Goal: Information Seeking & Learning: Learn about a topic

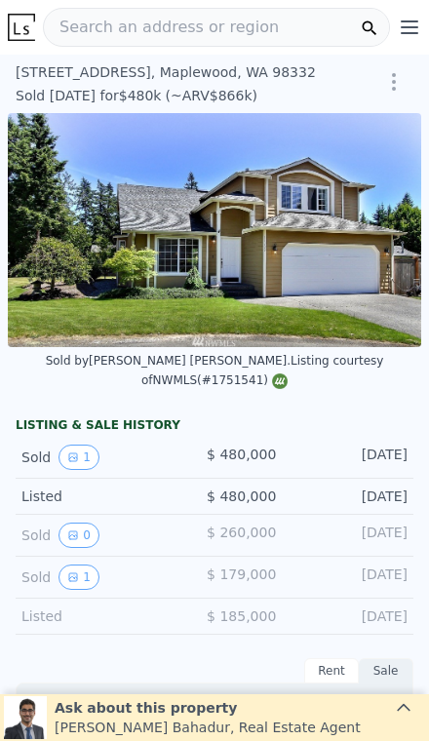
scroll to position [0, 285]
click at [67, 451] on icon "View historical data" at bounding box center [73, 457] width 12 height 12
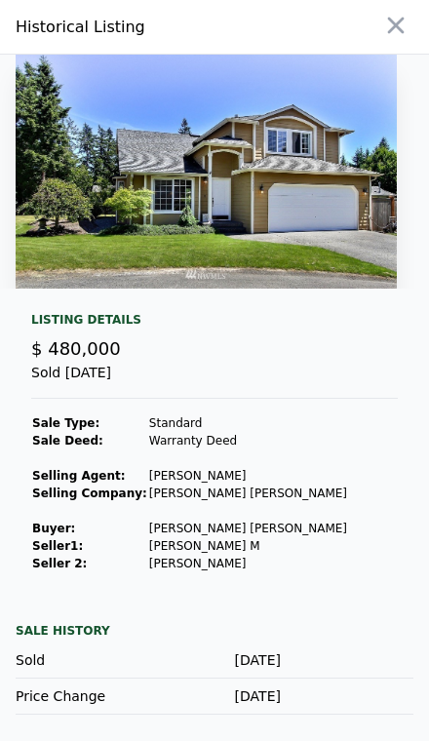
click at [410, 37] on button "button" at bounding box center [395, 25] width 35 height 35
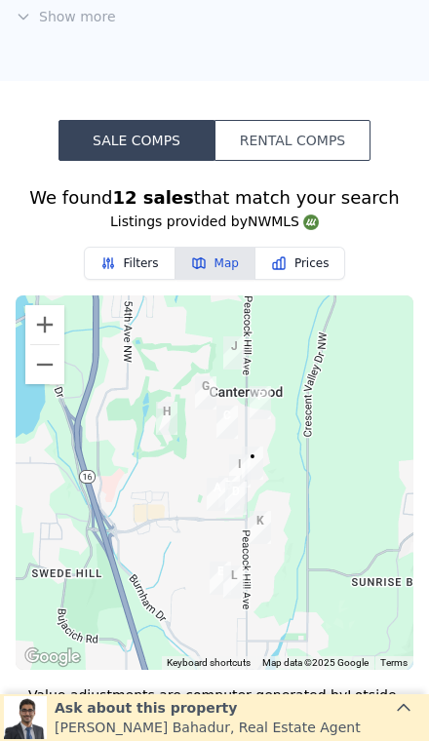
scroll to position [1468, 0]
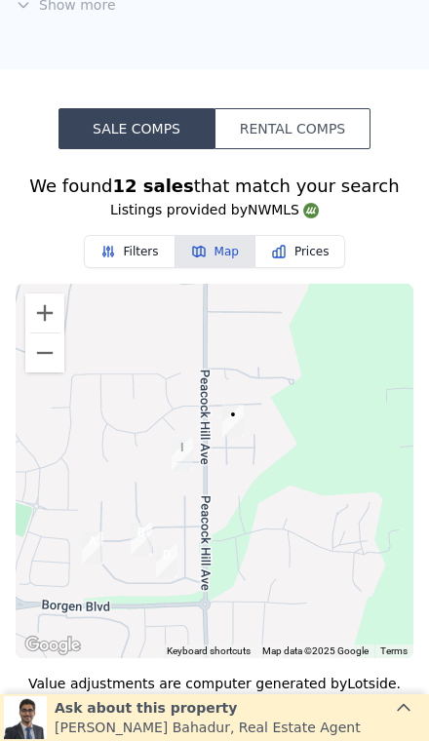
click at [423, 212] on div "We found 12 sales that match your search Listings provided by NWMLS Filters Map…" at bounding box center [214, 737] width 429 height 1131
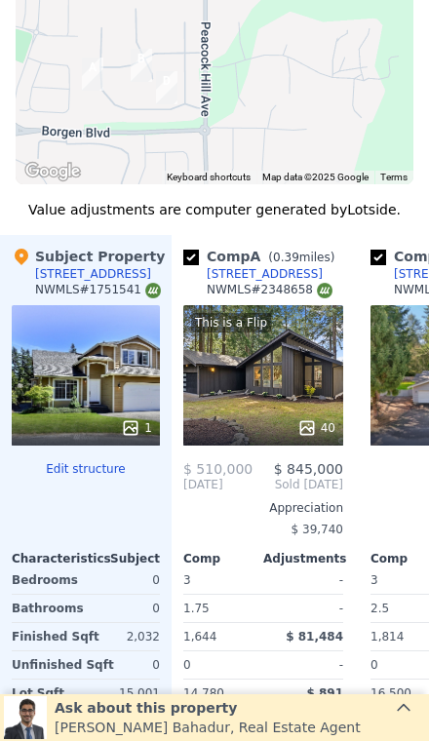
scroll to position [1943, 0]
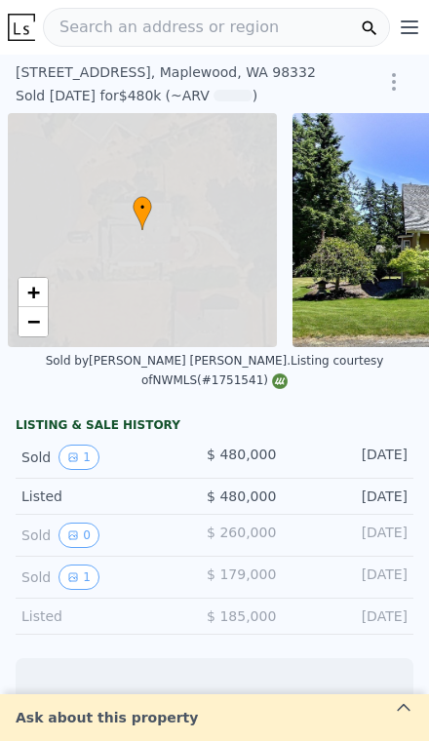
scroll to position [0, 8]
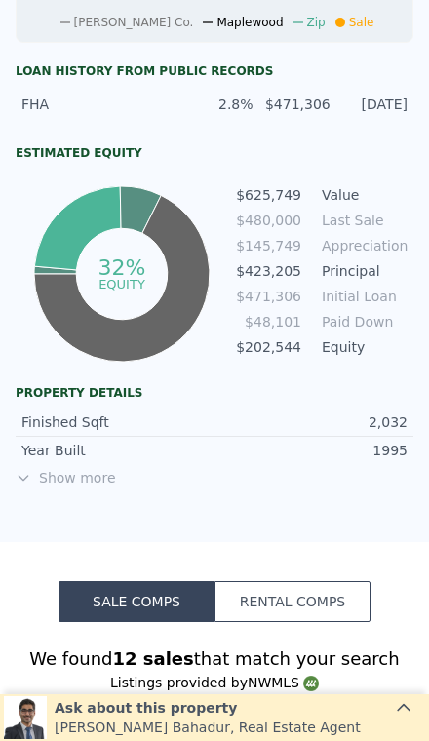
click at [53, 468] on span "Show more" at bounding box center [215, 477] width 398 height 19
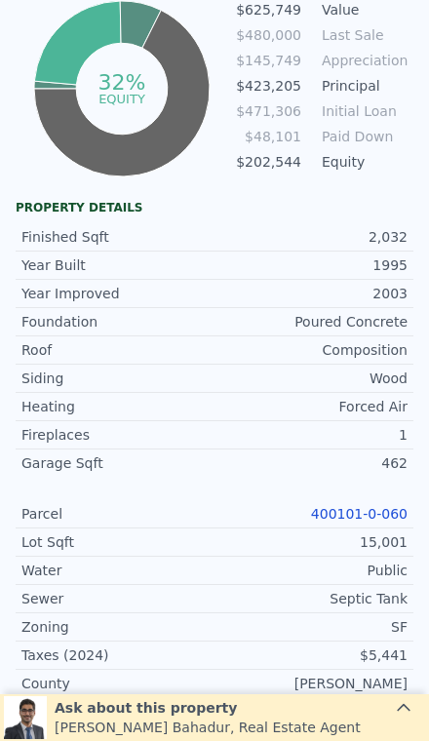
scroll to position [1360, 0]
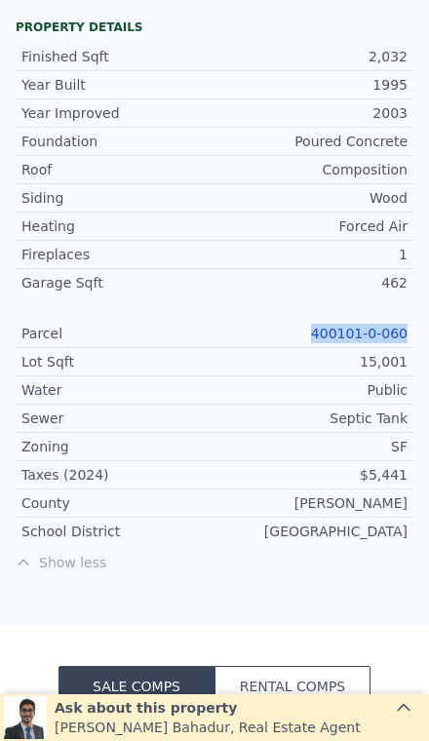
copy link "400101-0-060"
click at [277, 408] on div "Septic Tank" at bounding box center [310, 417] width 193 height 19
click at [364, 325] on link "400101-0-060" at bounding box center [359, 333] width 96 height 16
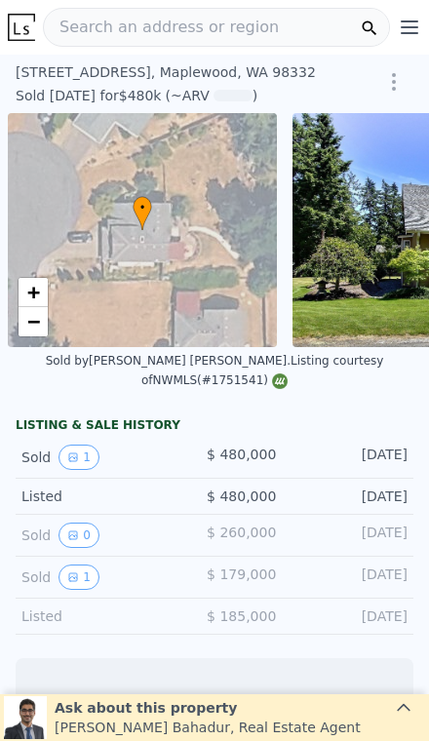
scroll to position [0, 8]
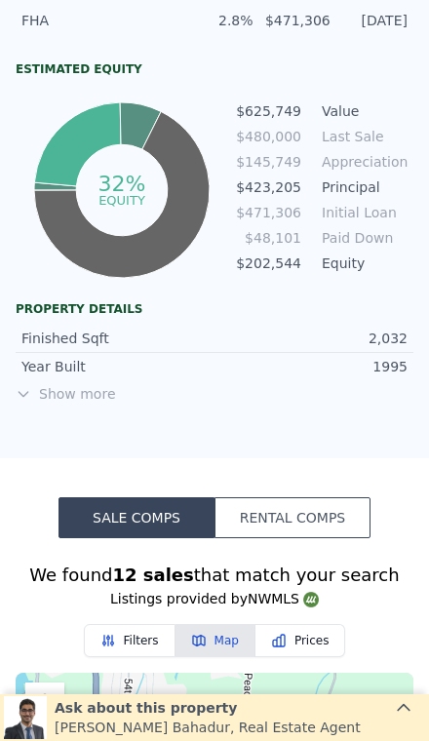
click at [66, 384] on span "Show more" at bounding box center [215, 393] width 398 height 19
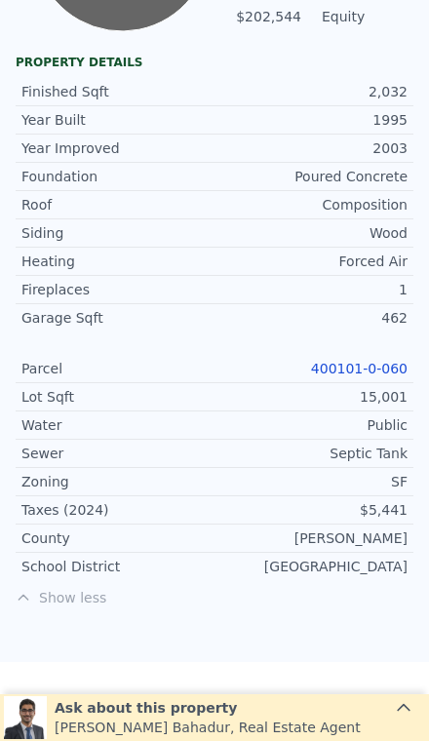
scroll to position [1360, 0]
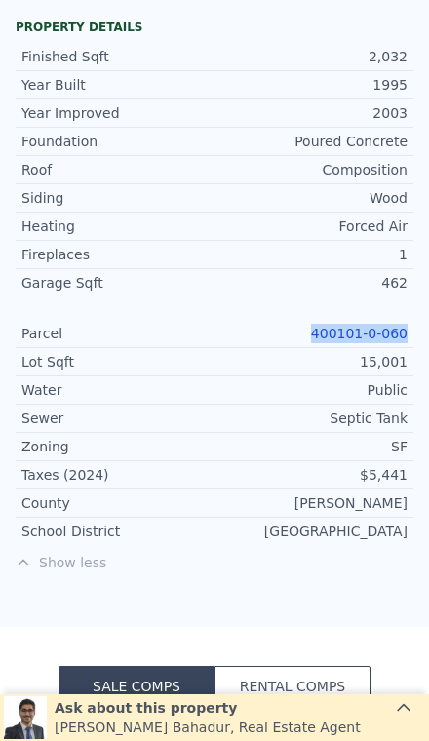
copy link "400101-0-060"
click at [315, 437] on div "SF" at bounding box center [310, 446] width 193 height 19
click at [358, 325] on link "400101-0-060" at bounding box center [359, 333] width 96 height 16
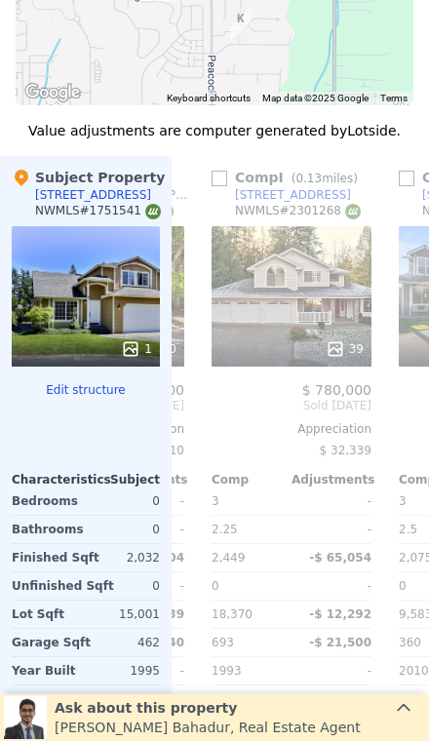
scroll to position [0, 1467]
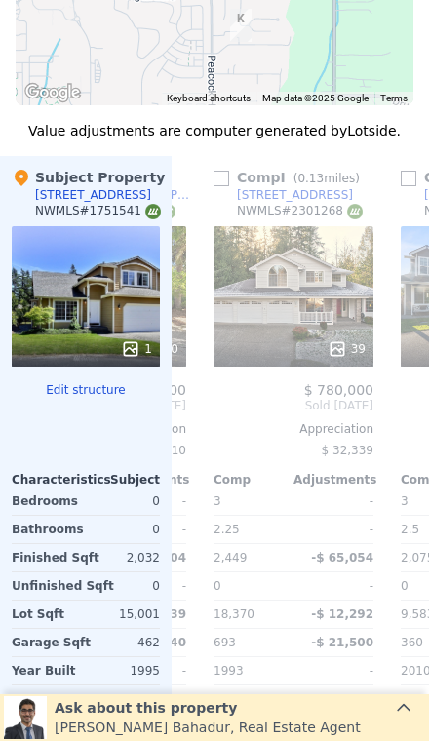
click at [309, 283] on div "39" at bounding box center [293, 296] width 160 height 140
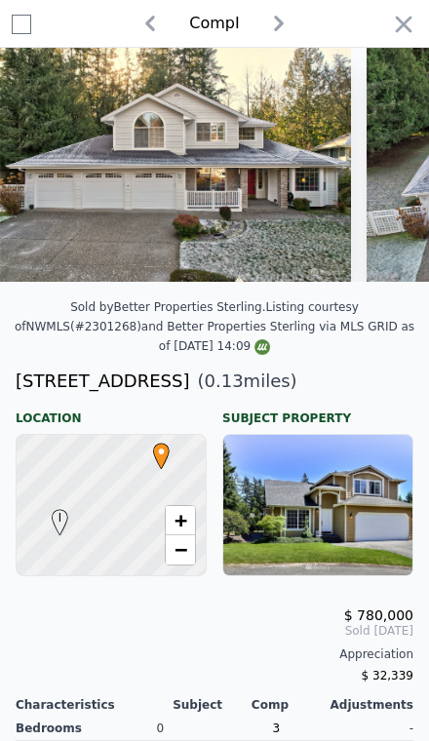
click at [415, 31] on icon "button" at bounding box center [403, 24] width 27 height 27
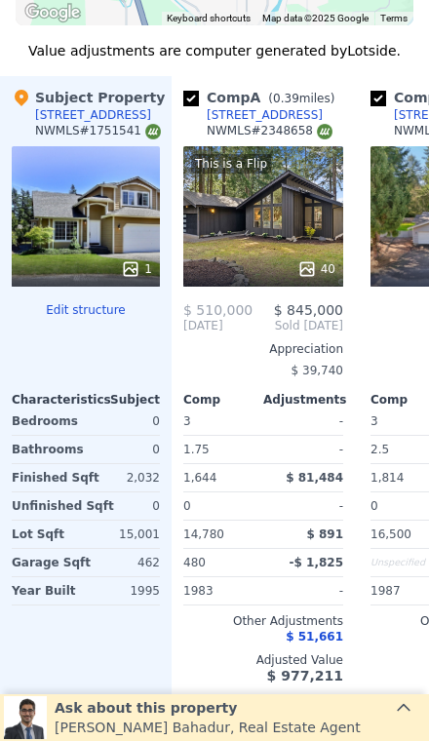
click at [83, 207] on div "1" at bounding box center [86, 216] width 148 height 140
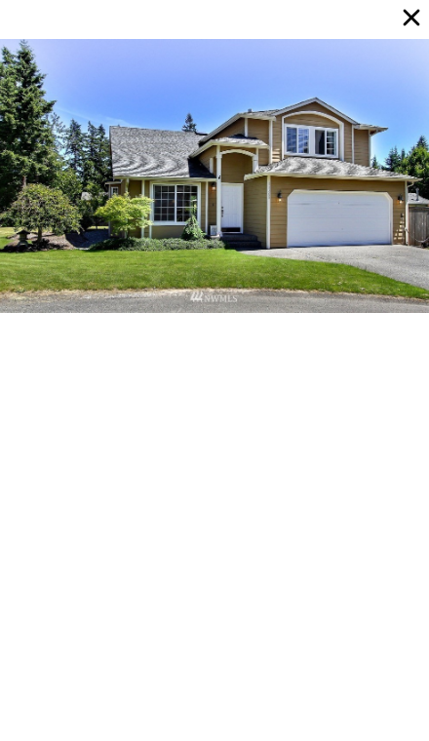
click at [418, 21] on icon at bounding box center [411, 17] width 27 height 27
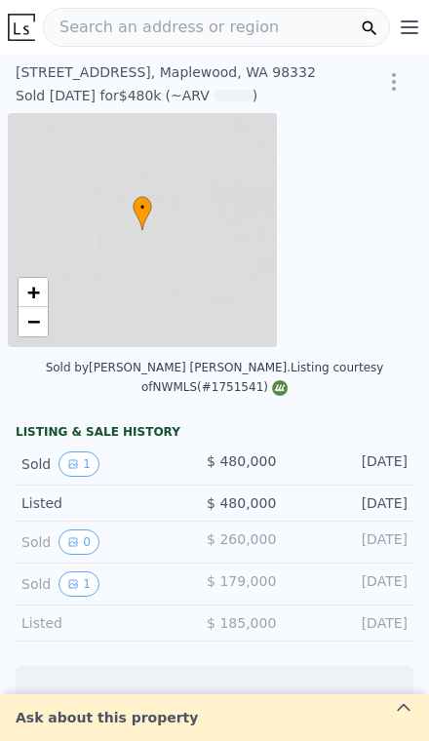
scroll to position [0, 8]
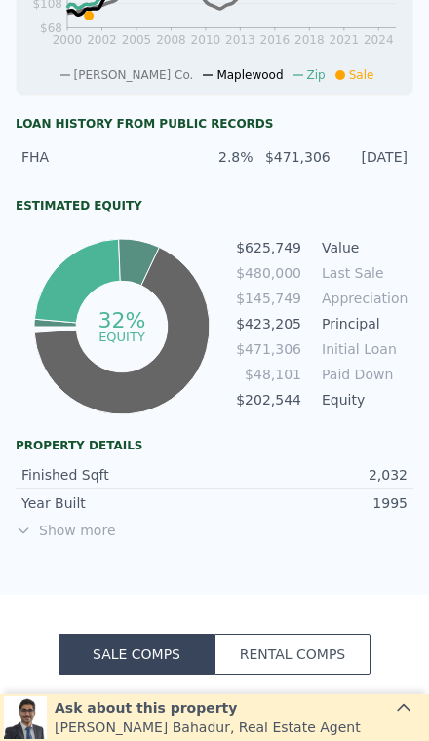
click at [56, 520] on span "Show more" at bounding box center [215, 529] width 398 height 19
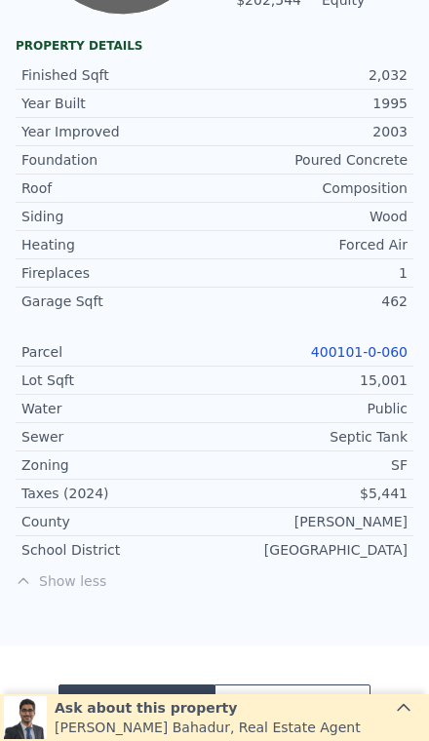
scroll to position [1360, 0]
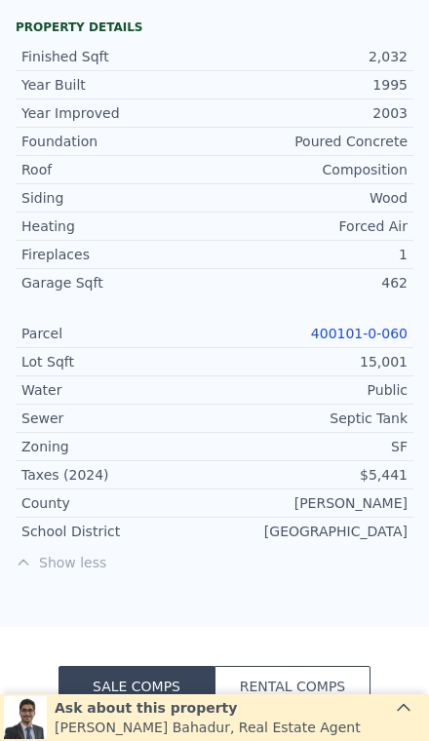
click at [387, 325] on link "400101-0-060" at bounding box center [359, 333] width 96 height 16
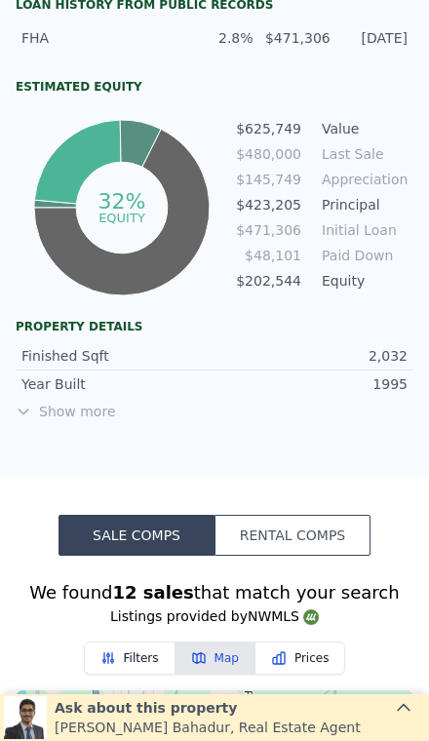
scroll to position [1062, 0]
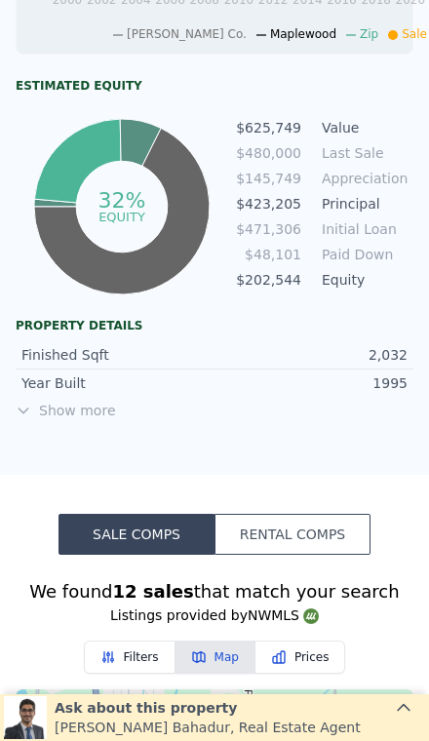
click at [99, 333] on div "Finished Sqft 2,032 Year Built 1995 Show more" at bounding box center [215, 376] width 398 height 87
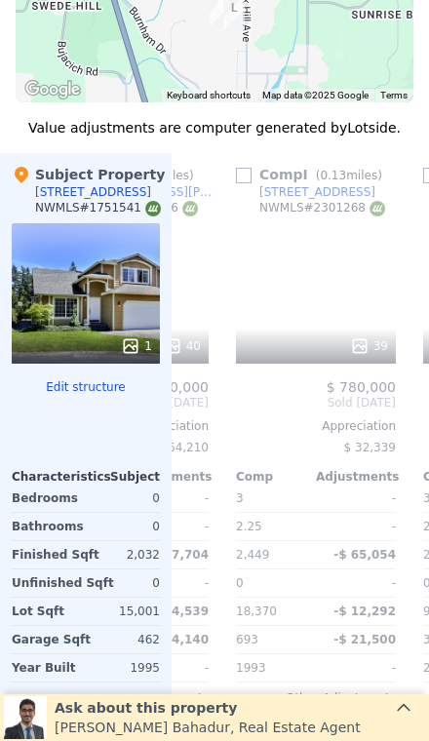
scroll to position [0, 1447]
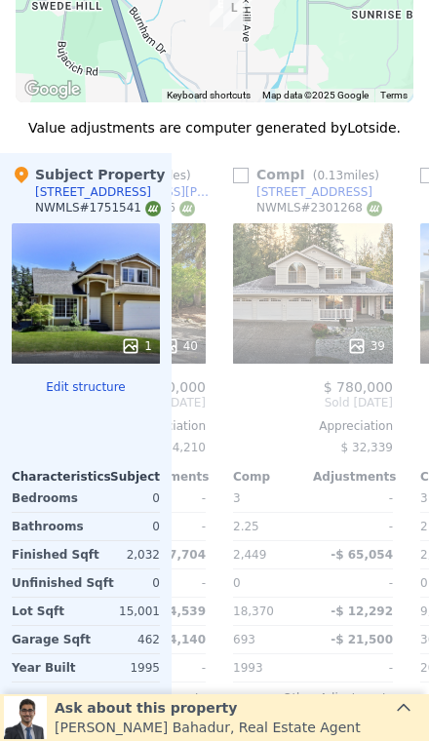
click at [343, 301] on div "39" at bounding box center [313, 293] width 160 height 140
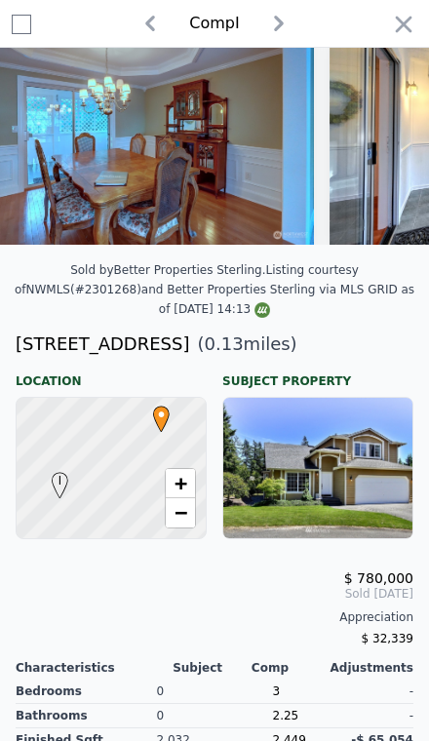
scroll to position [0, 3720]
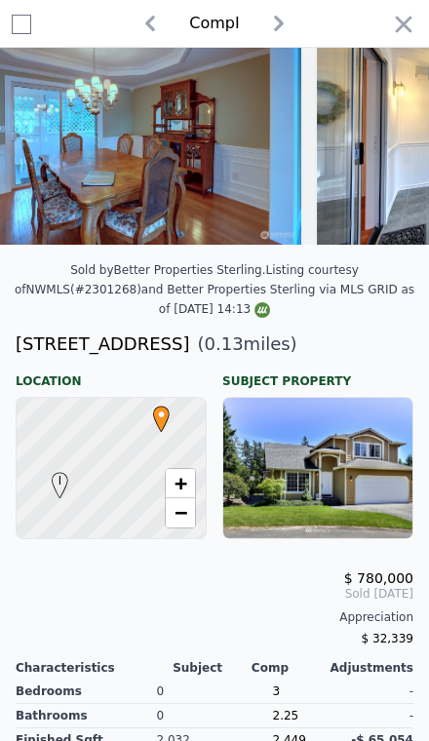
click at [394, 36] on icon "button" at bounding box center [403, 24] width 27 height 27
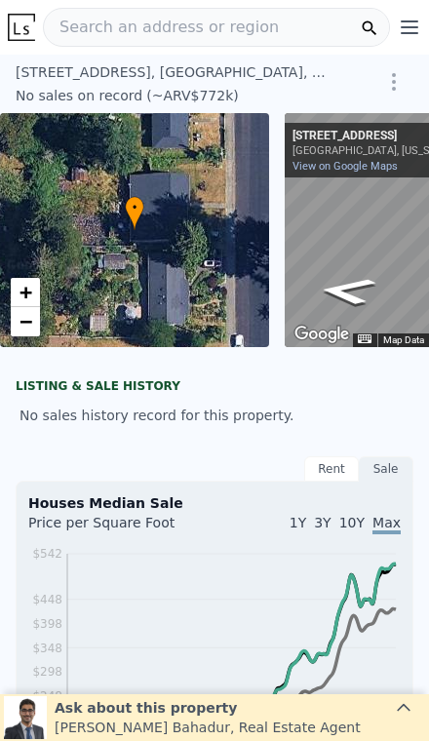
click at [28, 72] on div "23208 54th Ave W , Mountlake Terrace , WA 98043" at bounding box center [174, 71] width 316 height 19
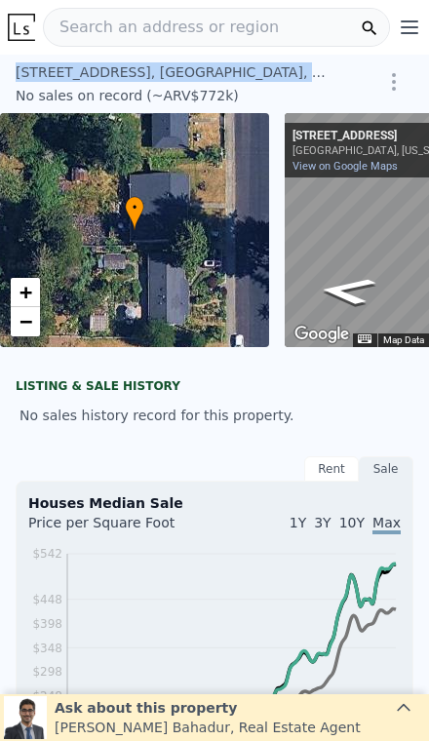
copy div "23208 54th Ave W , Mountlake Terrace ,"
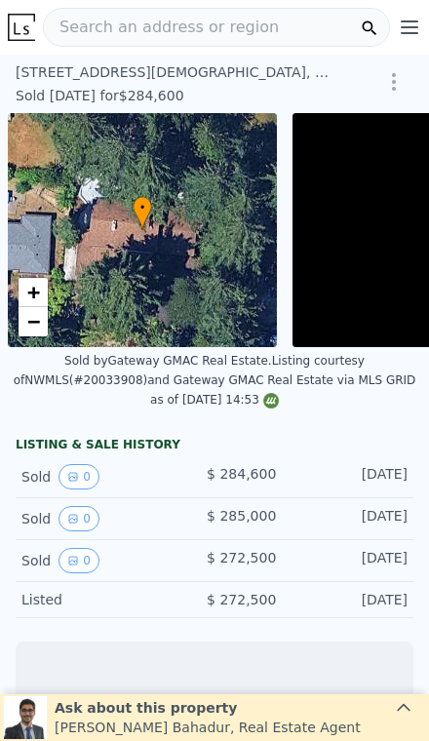
scroll to position [0, 140]
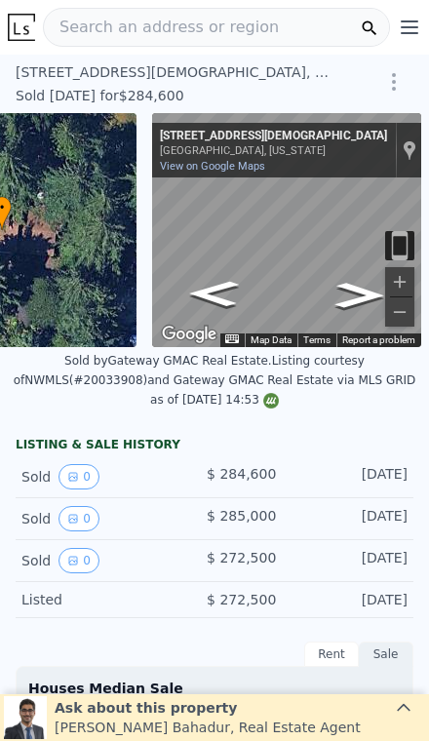
type input "-$ 295,239"
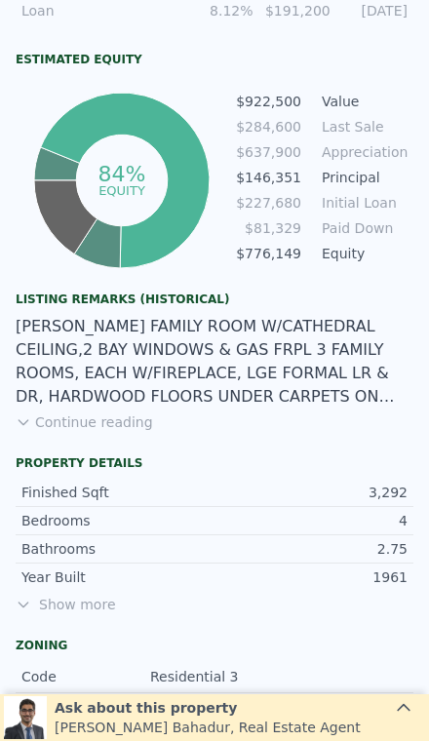
scroll to position [1106, 0]
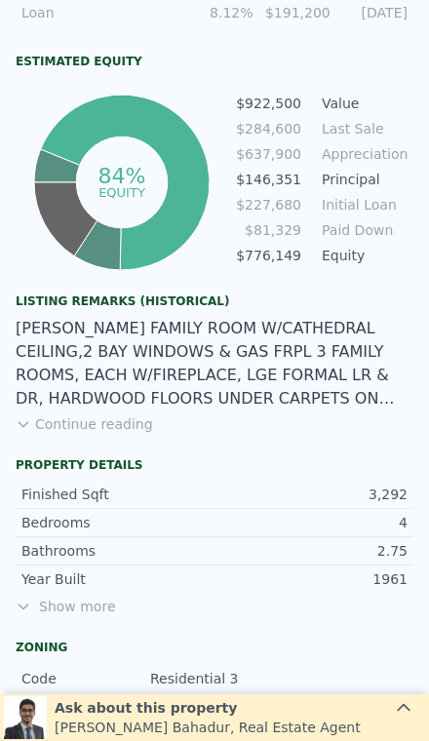
click at [66, 605] on span "Show more" at bounding box center [215, 605] width 398 height 19
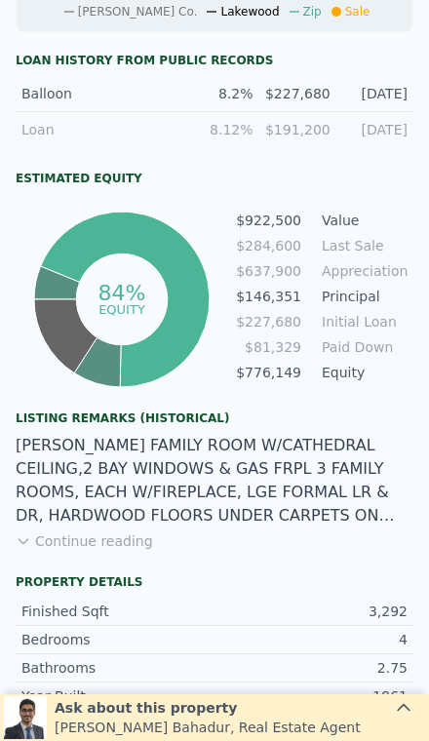
scroll to position [977, 0]
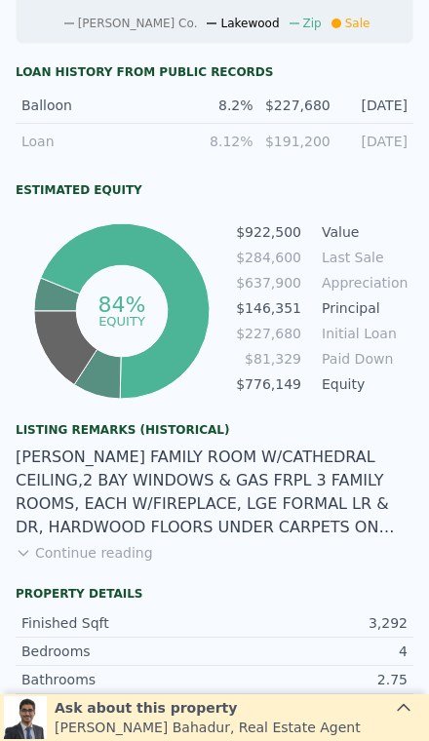
click at [88, 559] on button "Continue reading" at bounding box center [84, 552] width 137 height 19
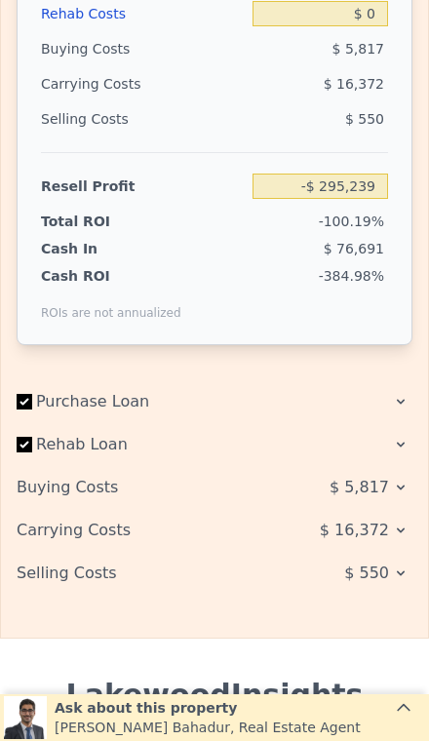
scroll to position [4206, 0]
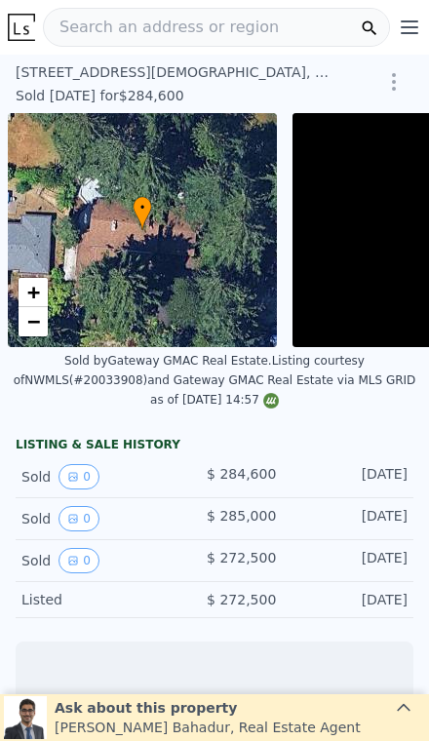
scroll to position [0, 8]
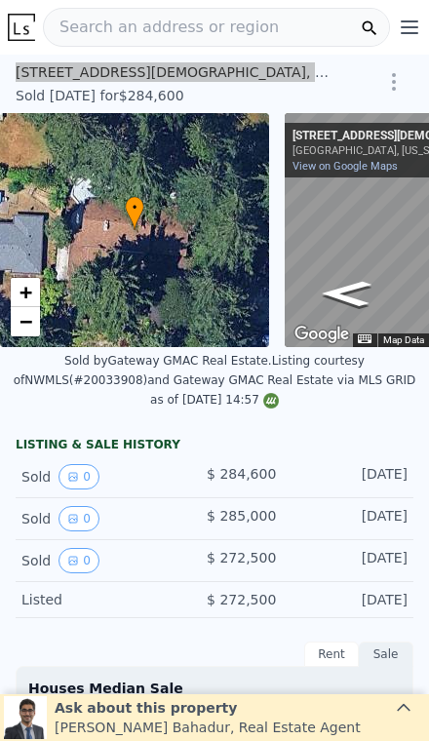
type input "$ 910,000"
type input "$ 548,213"
